Goal: Information Seeking & Learning: Learn about a topic

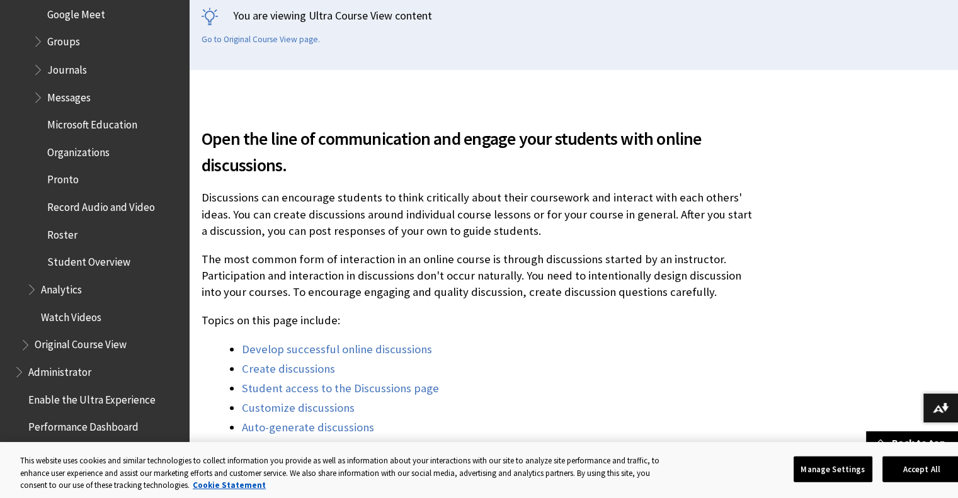
scroll to position [315, 0]
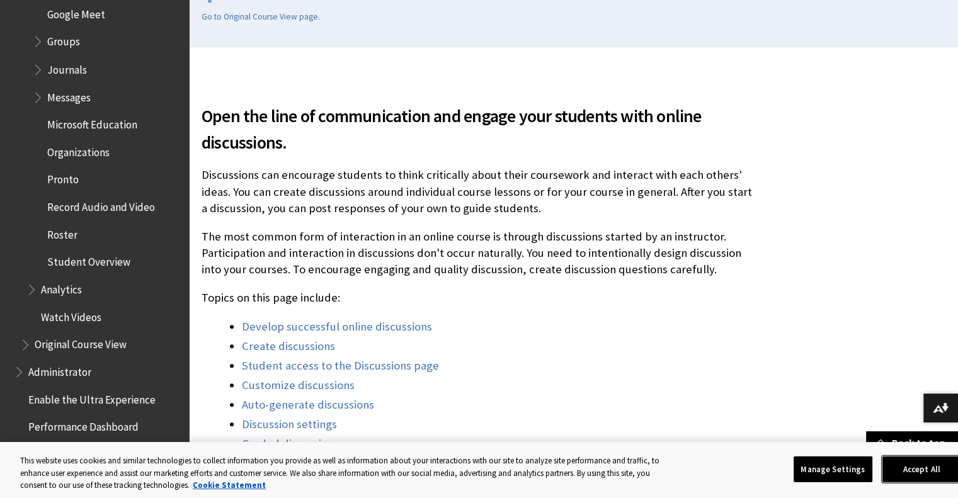
click at [933, 476] on button "Accept All" at bounding box center [921, 469] width 79 height 26
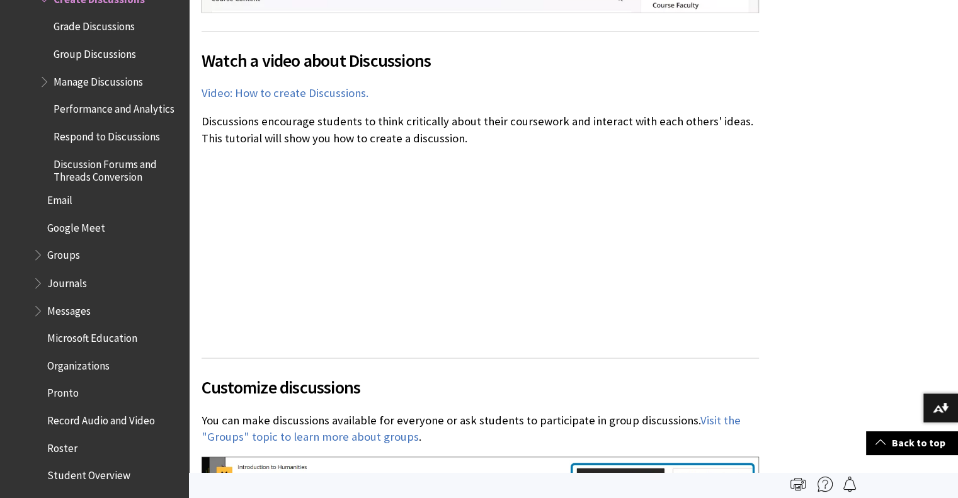
scroll to position [2083, 0]
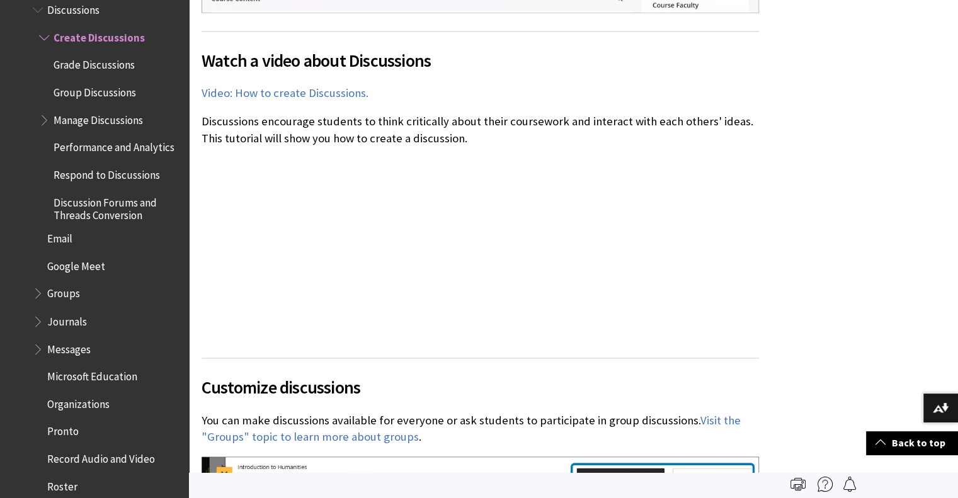
click at [42, 110] on span "Book outline for Blackboard Learn Help" at bounding box center [45, 118] width 13 height 16
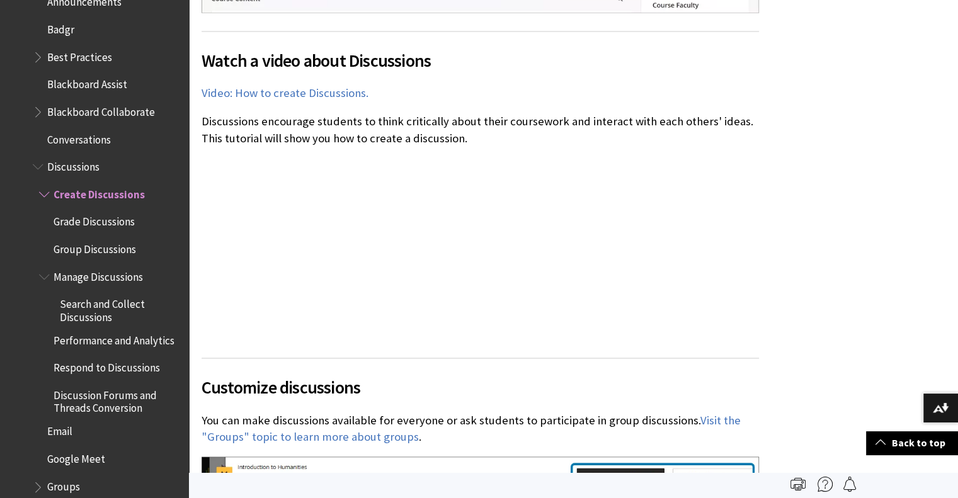
scroll to position [2020, 0]
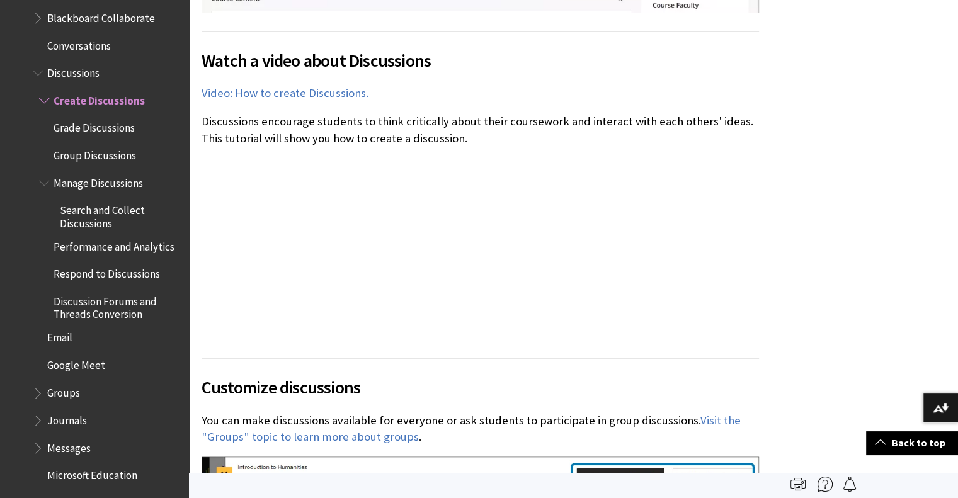
click at [67, 208] on span "Search and Collect Discussions" at bounding box center [120, 215] width 120 height 30
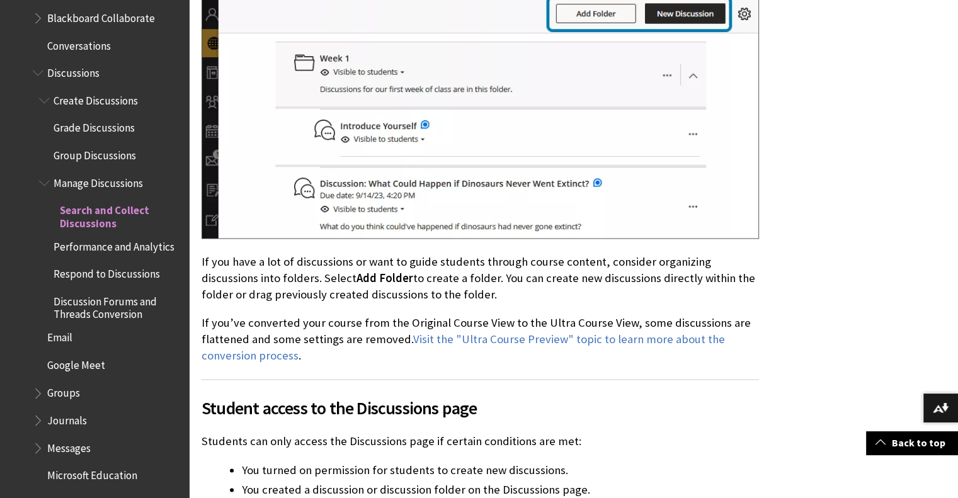
scroll to position [1826, 0]
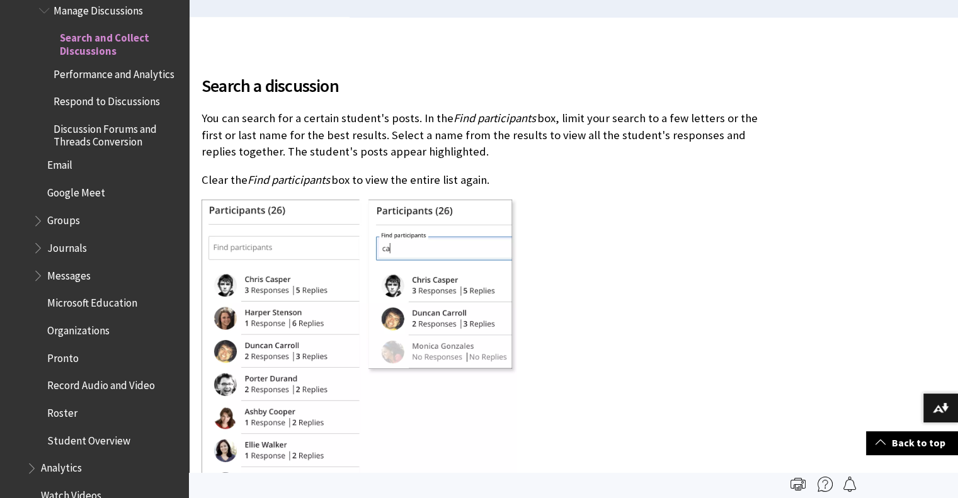
scroll to position [252, 0]
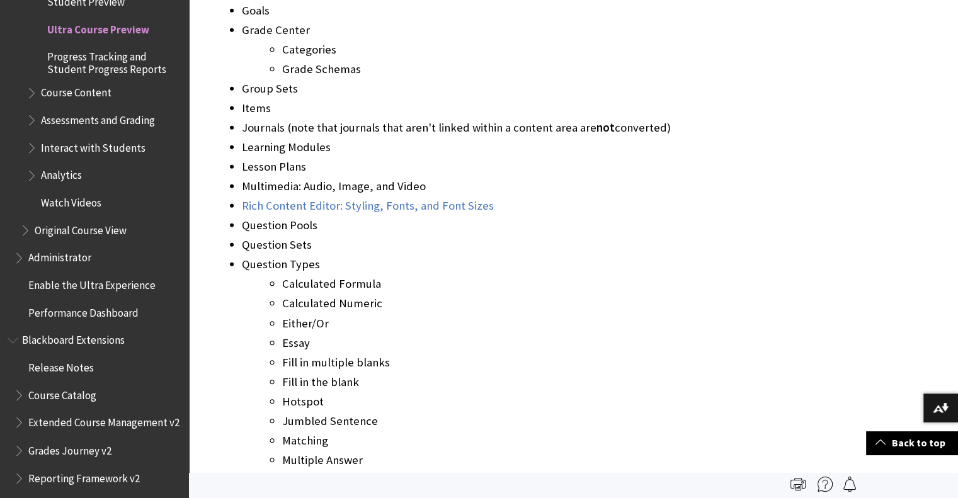
scroll to position [3336, 0]
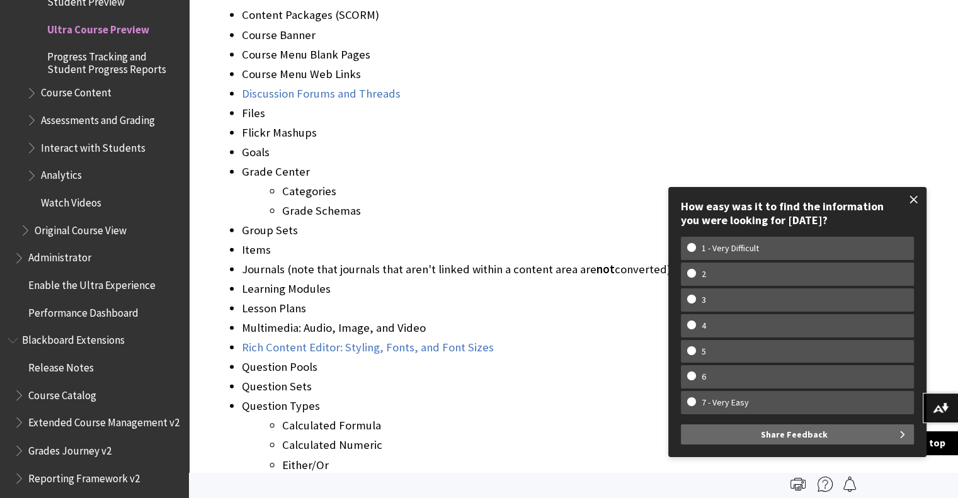
click at [909, 198] on span at bounding box center [914, 199] width 26 height 26
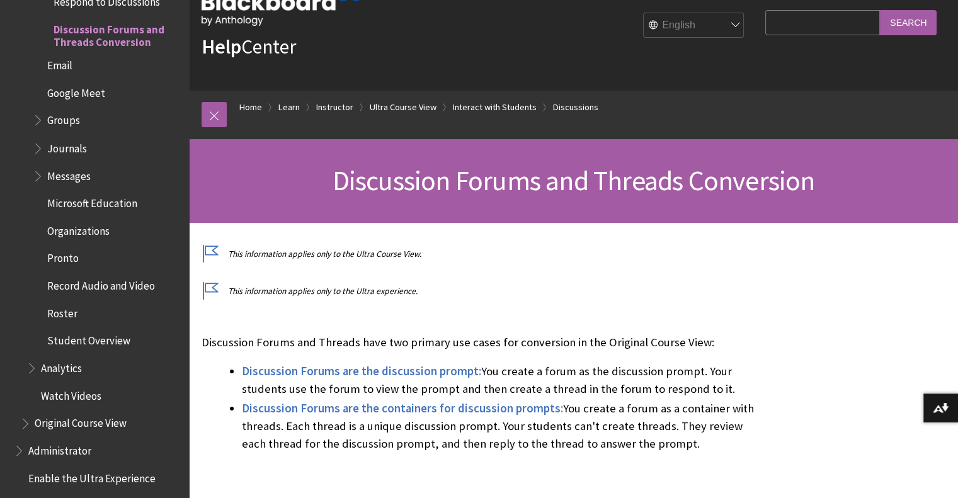
scroll to position [63, 0]
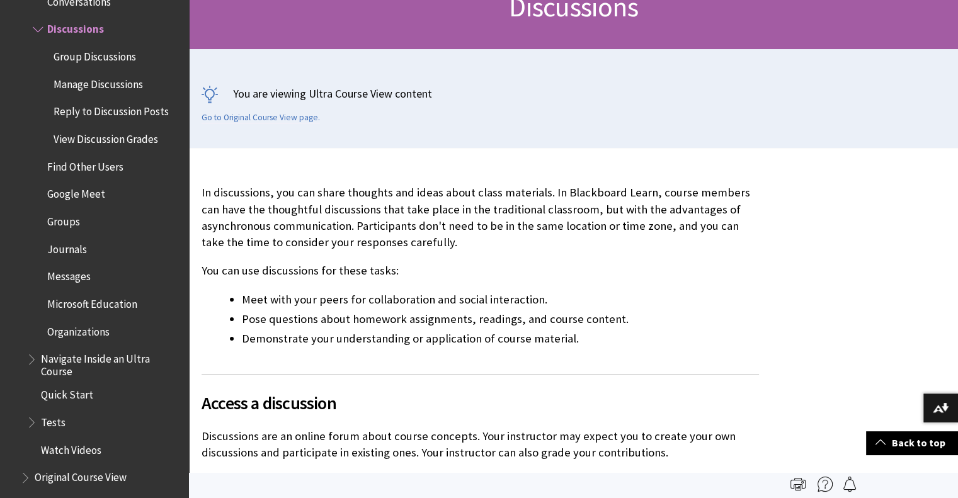
scroll to position [63, 0]
